Goal: Navigation & Orientation: Find specific page/section

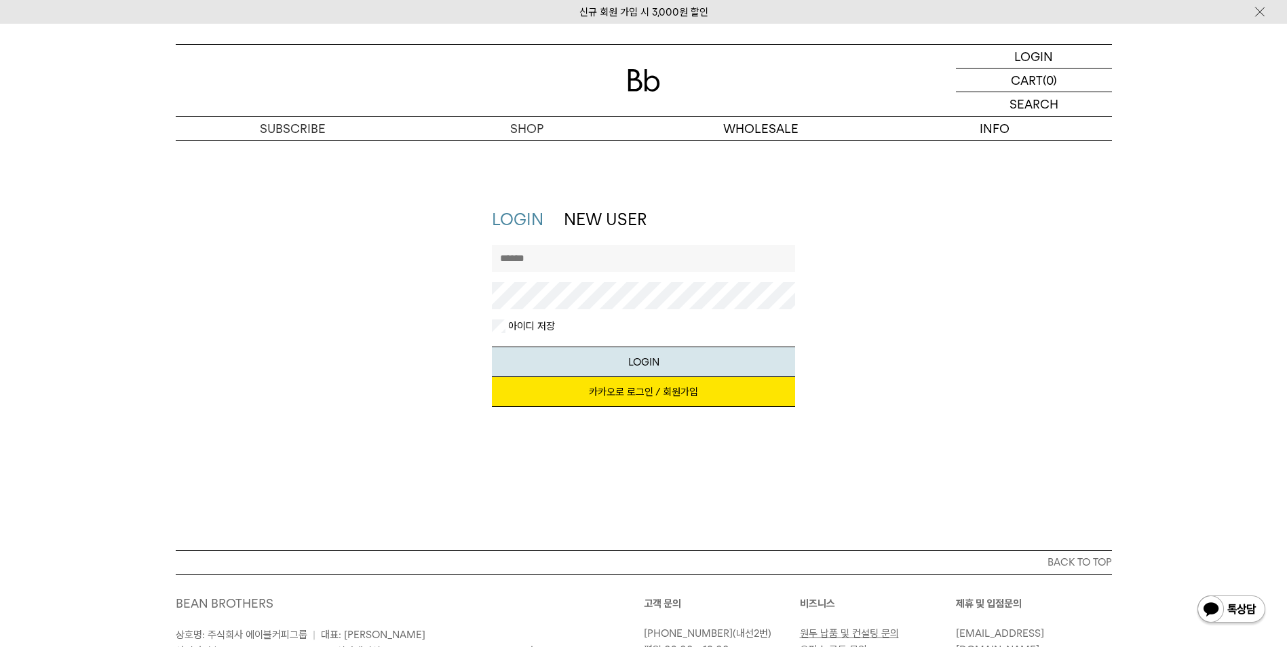
click at [707, 402] on link "카카오로 로그인 / 회원가입" at bounding box center [643, 392] width 303 height 30
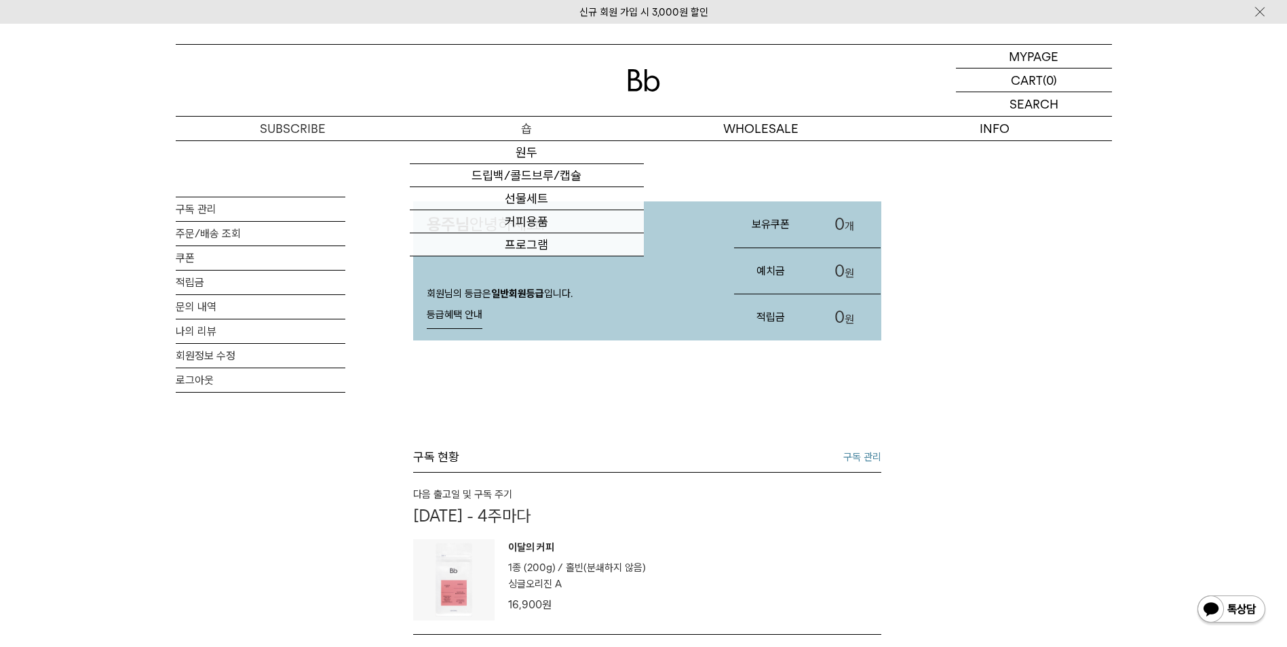
click at [517, 133] on p "숍" at bounding box center [527, 129] width 234 height 24
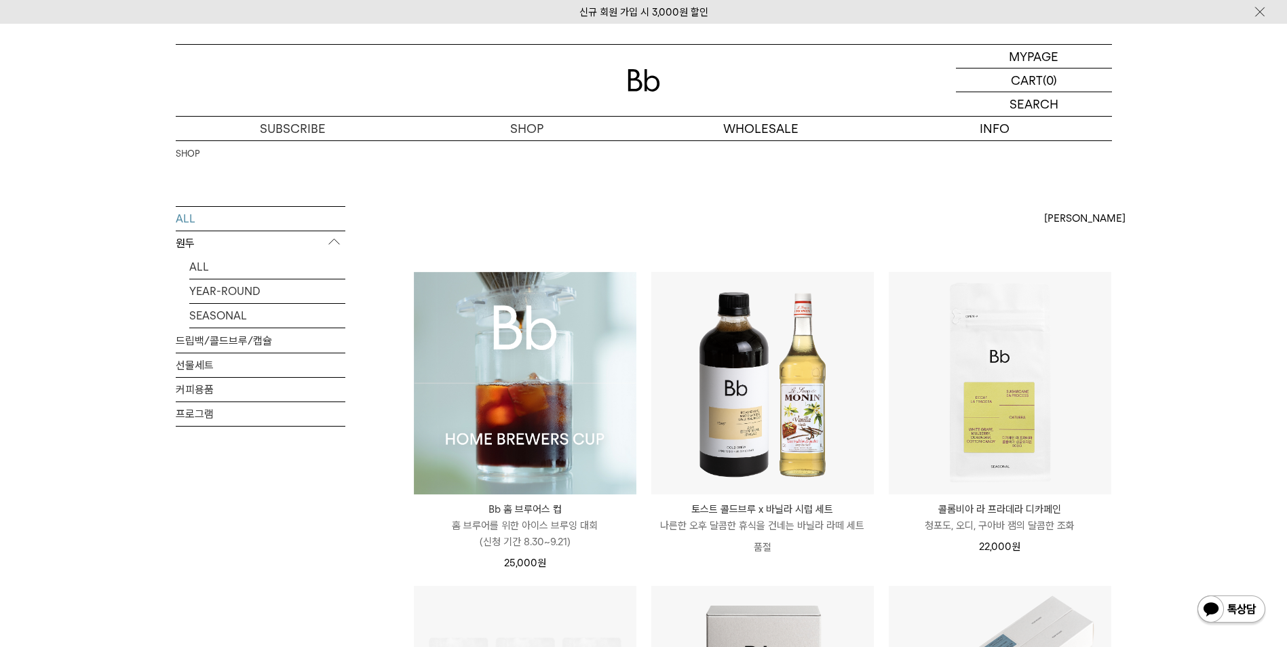
click at [495, 377] on img at bounding box center [525, 383] width 223 height 223
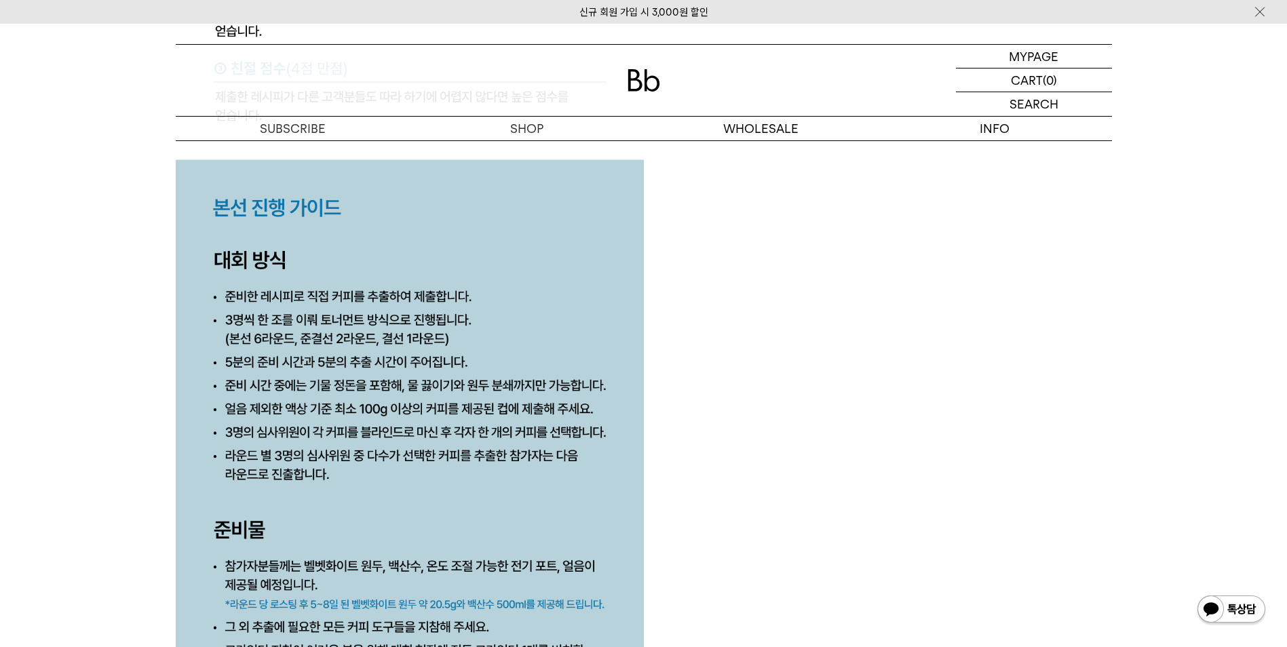
scroll to position [5632, 0]
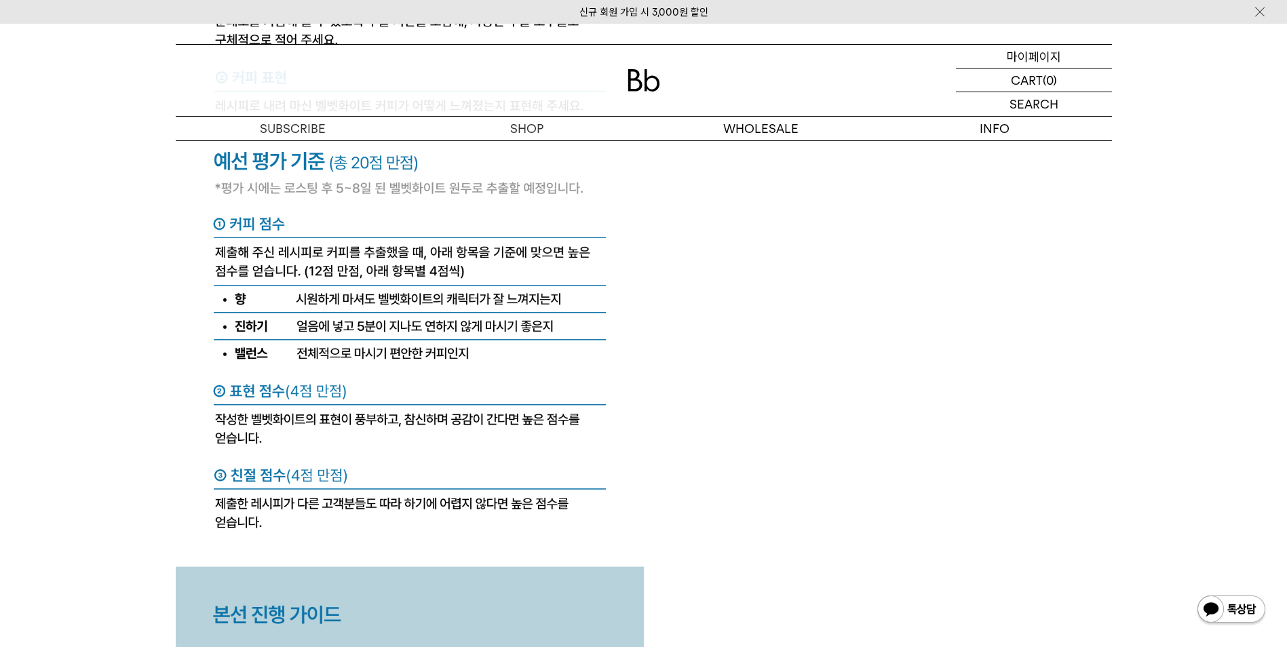
click at [1023, 62] on p "마이페이지" at bounding box center [1034, 56] width 54 height 23
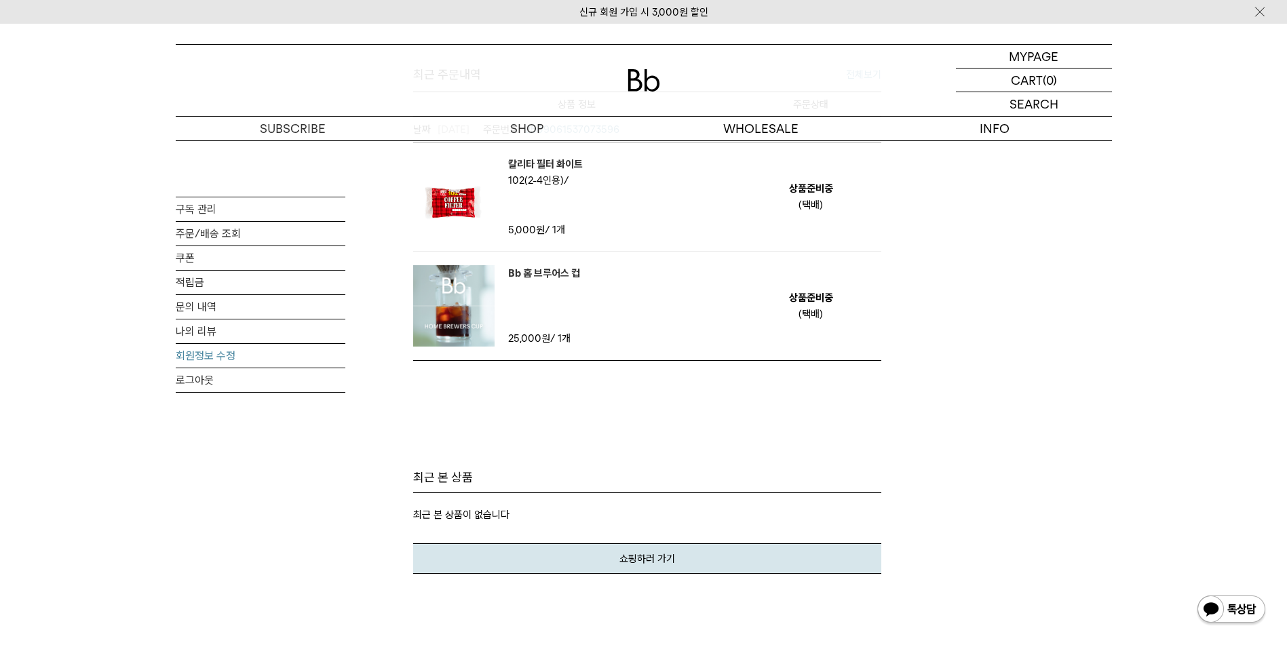
scroll to position [339, 0]
